Goal: Navigation & Orientation: Find specific page/section

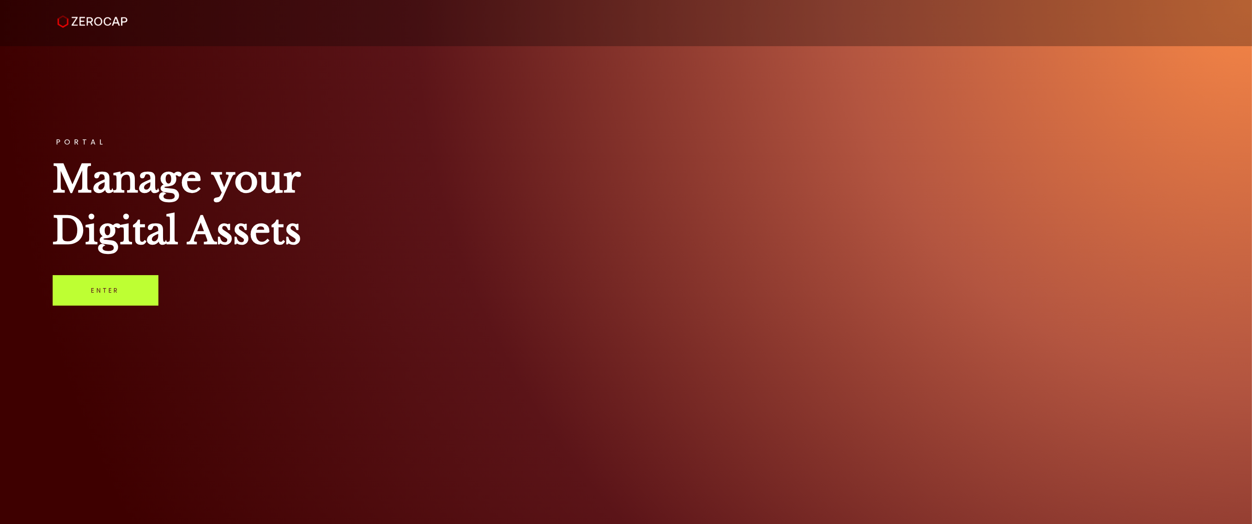
click at [78, 295] on link "Enter" at bounding box center [106, 290] width 106 height 30
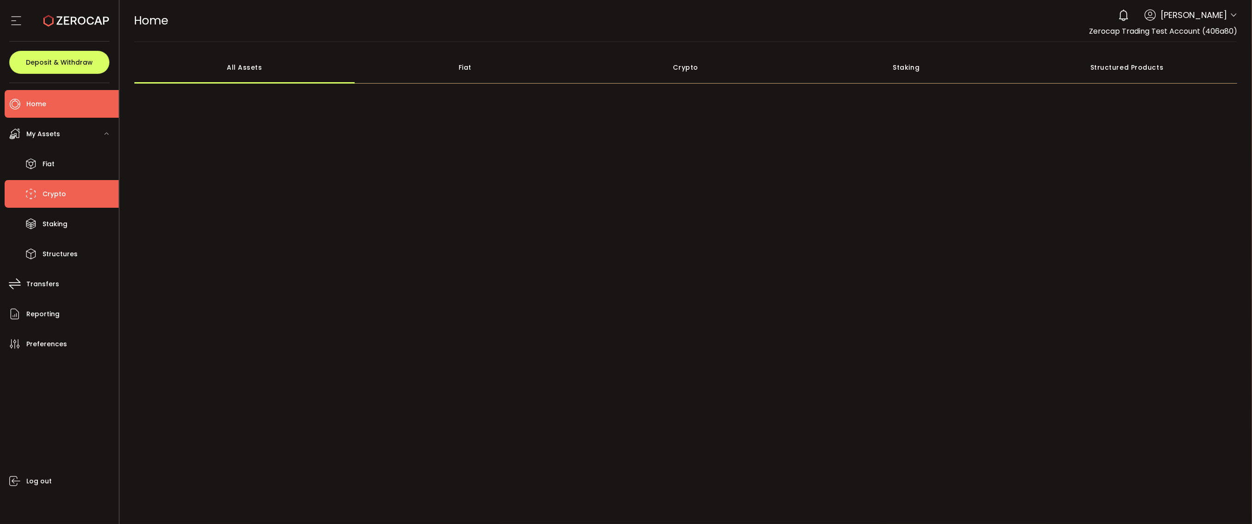
click at [56, 195] on span "Crypto" at bounding box center [54, 193] width 24 height 13
